Goal: Navigation & Orientation: Find specific page/section

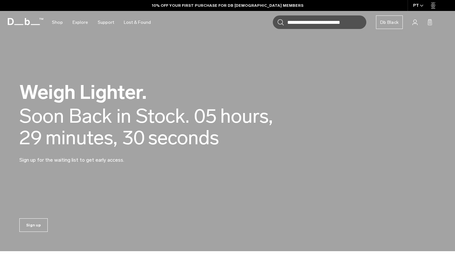
scroll to position [7, 0]
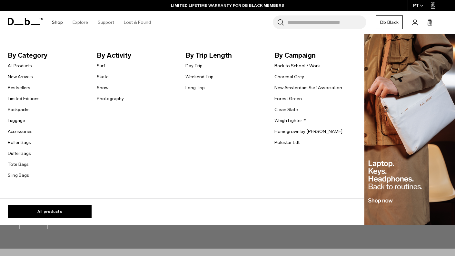
click at [100, 68] on link "Surf" at bounding box center [101, 66] width 8 height 7
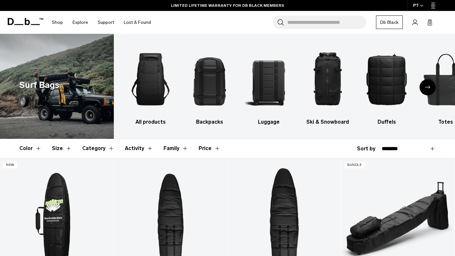
scroll to position [0, 0]
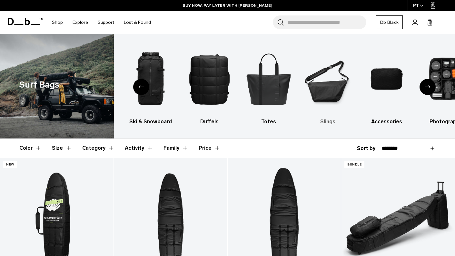
click at [336, 83] on img "7 / 9" at bounding box center [328, 79] width 48 height 72
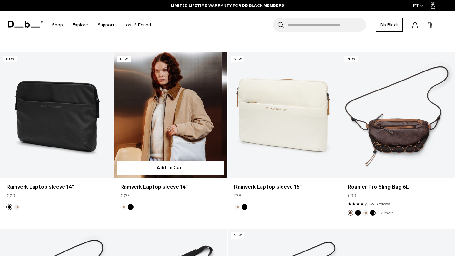
scroll to position [815, 0]
